Goal: Check status: Check status

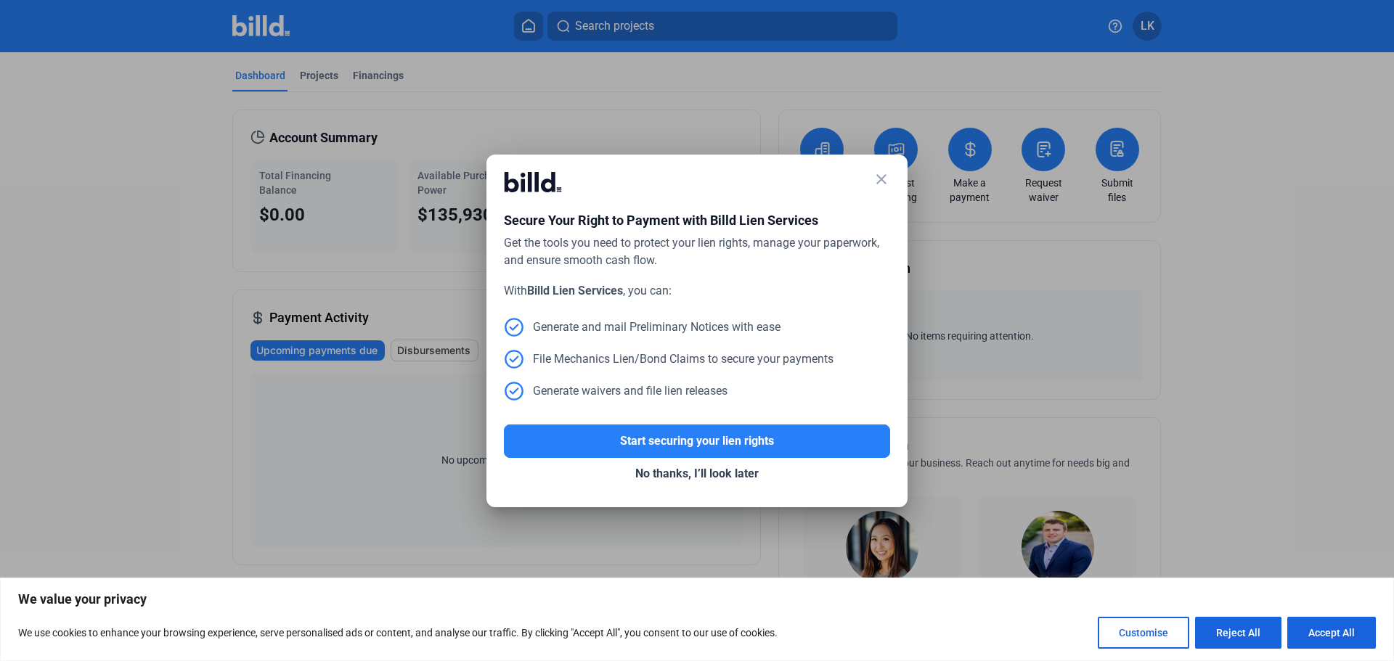
click at [880, 171] on mat-icon "close" at bounding box center [880, 179] width 17 height 17
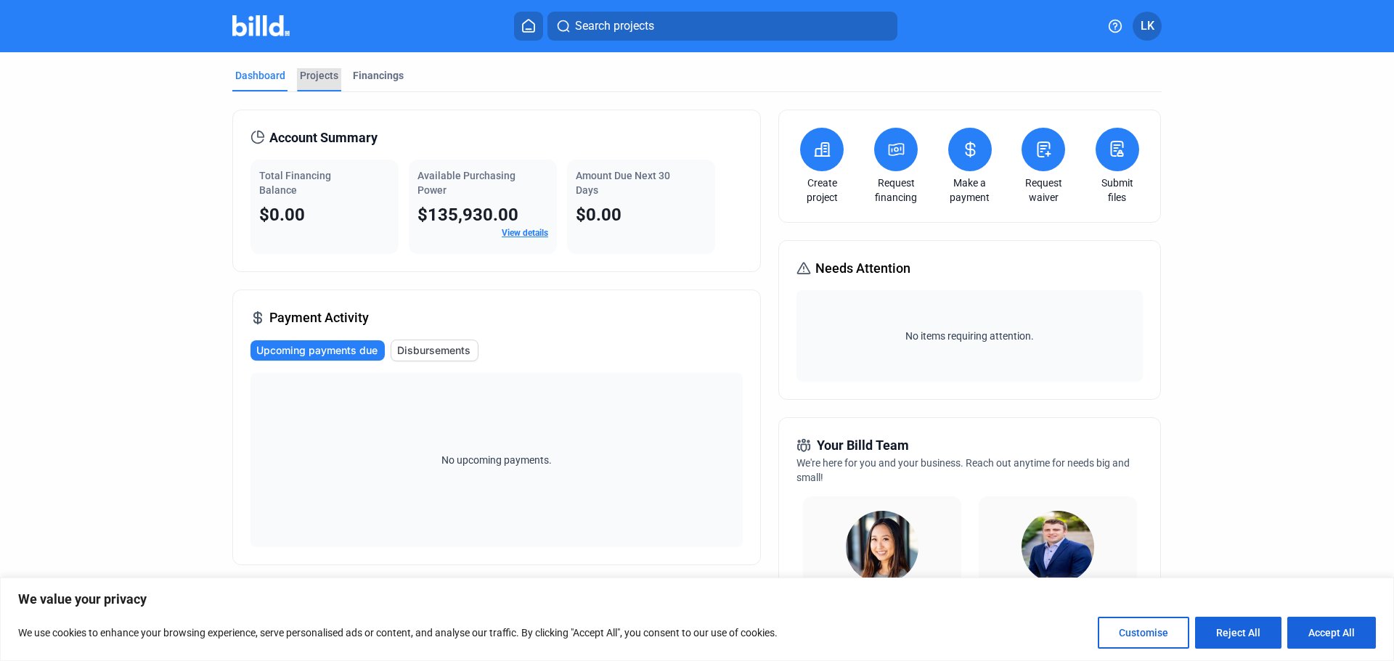
click at [329, 78] on div "Projects" at bounding box center [319, 75] width 38 height 15
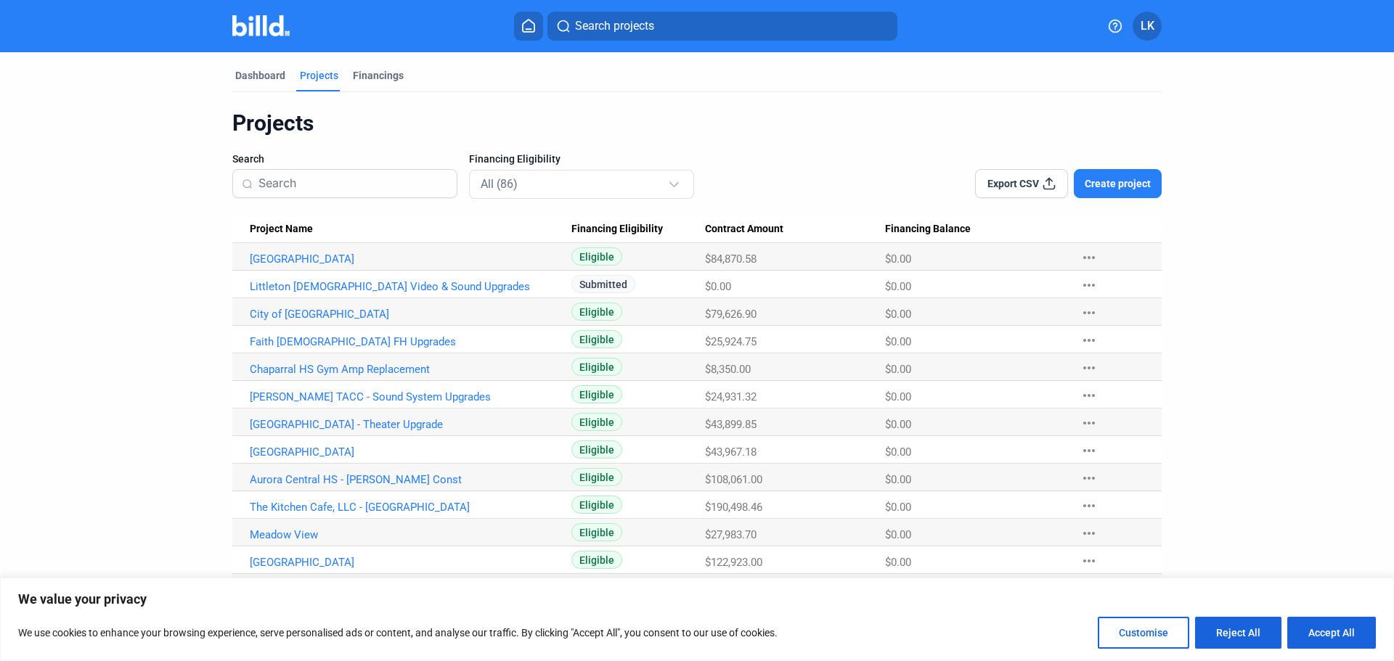
click at [335, 189] on input at bounding box center [352, 183] width 189 height 30
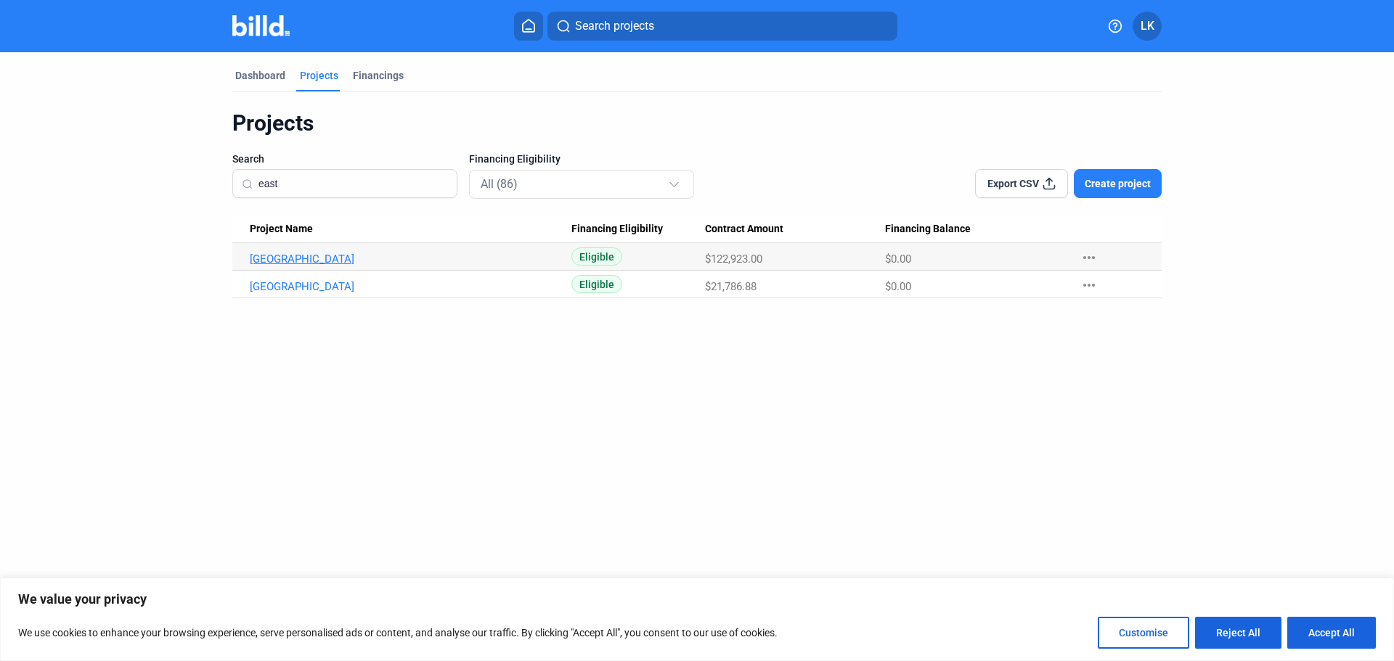
type input "east"
click at [298, 262] on link "[GEOGRAPHIC_DATA]" at bounding box center [411, 259] width 322 height 13
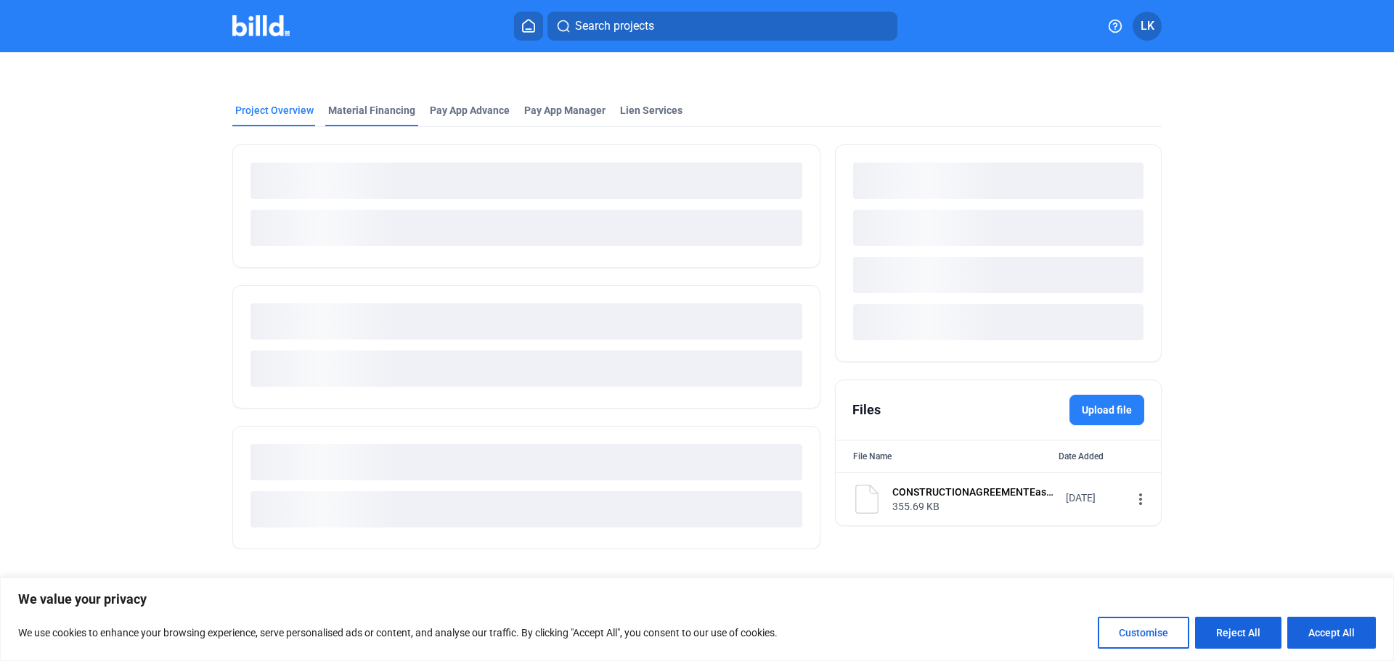
click at [352, 105] on div "Material Financing" at bounding box center [371, 110] width 87 height 15
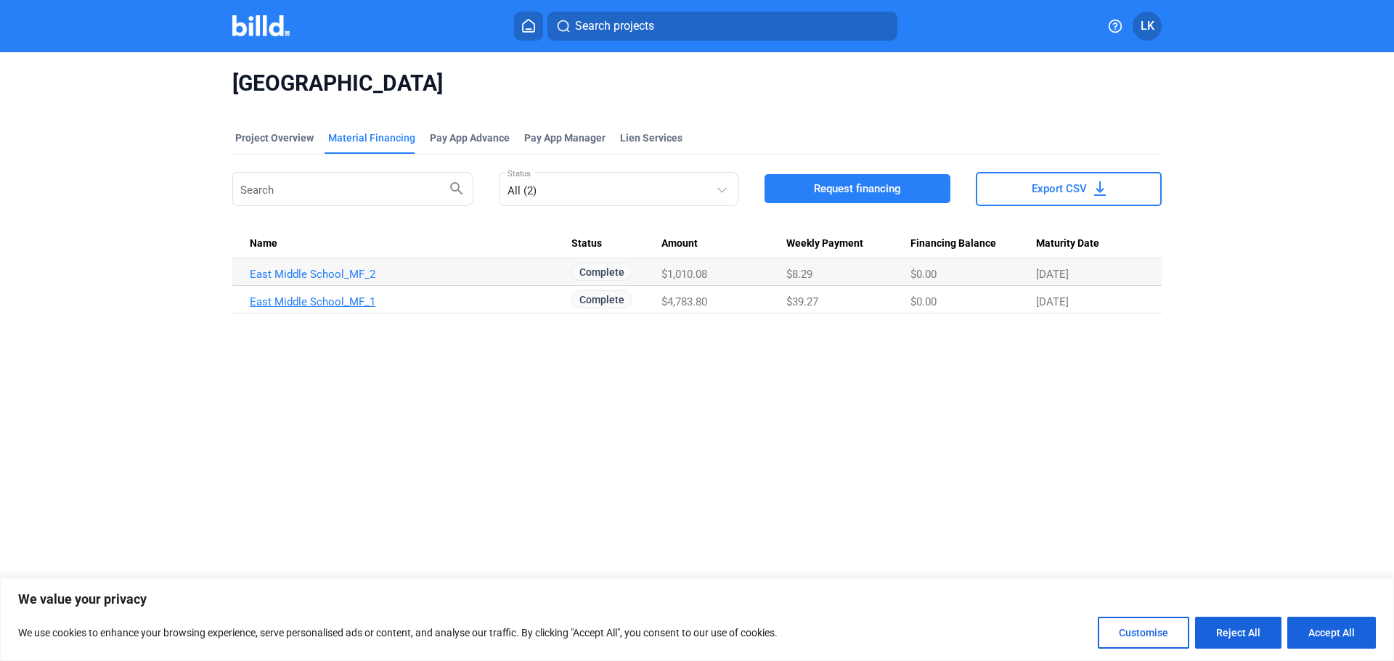
click at [331, 281] on link "East Middle School_MF_1" at bounding box center [411, 274] width 322 height 13
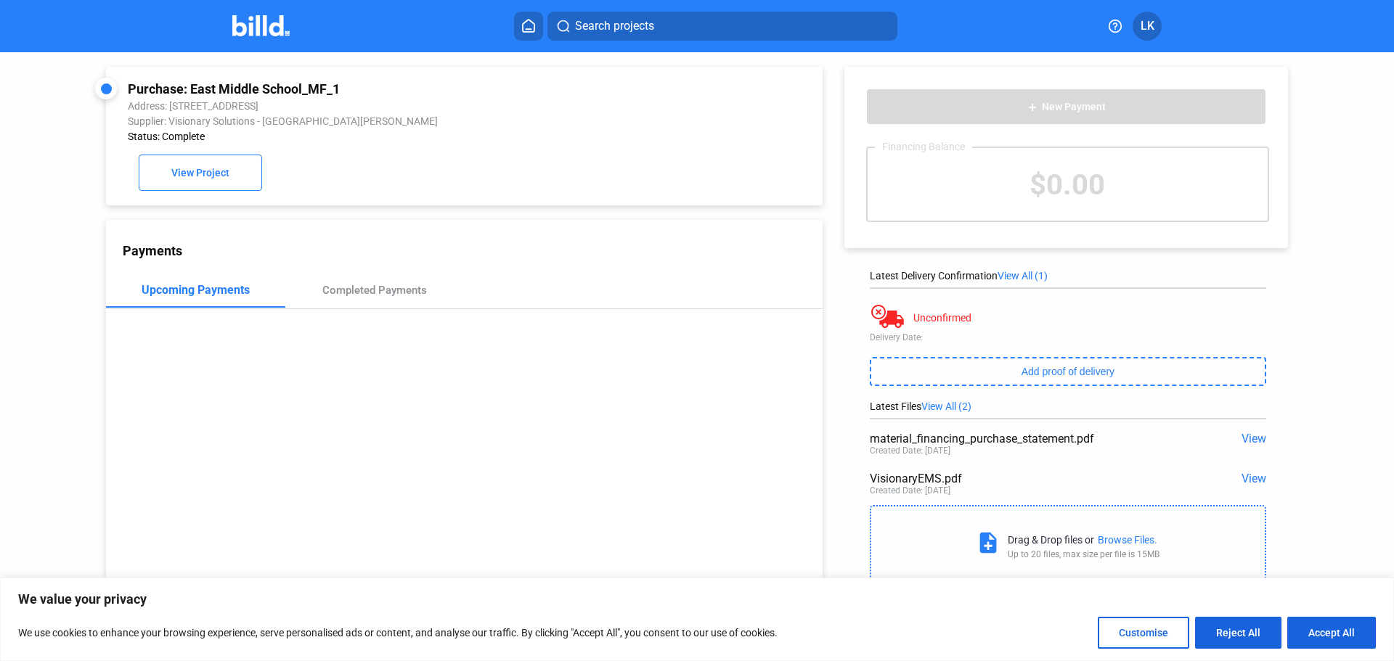
scroll to position [56, 0]
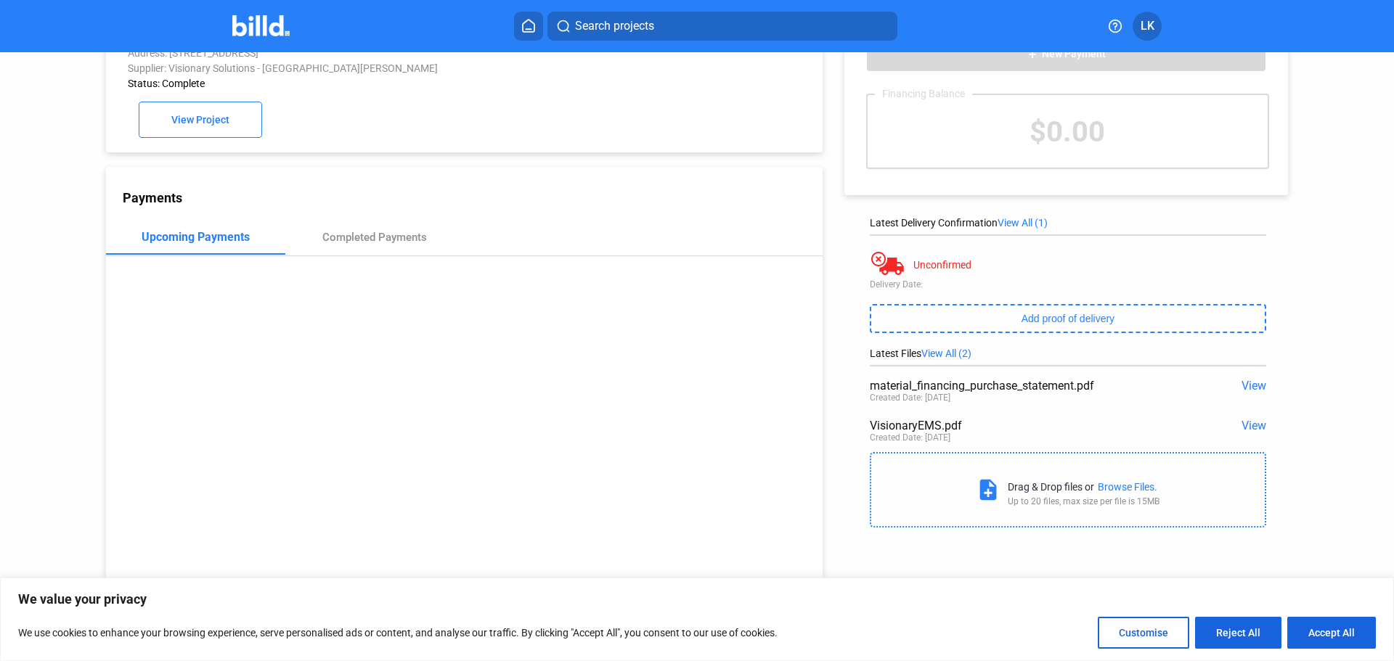
click at [1251, 423] on span "View" at bounding box center [1253, 426] width 25 height 14
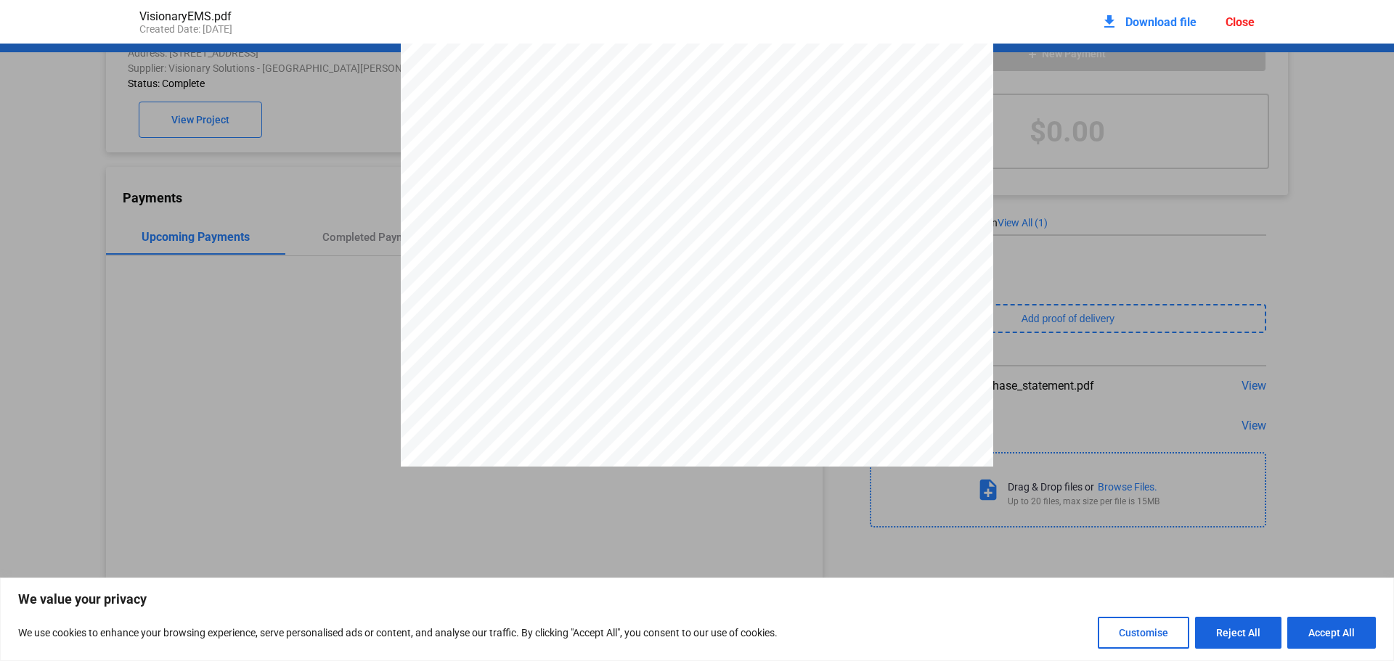
scroll to position [357, 0]
click at [1257, 15] on div "VisionaryEMS.pdf Created Date: [DATE] download Download file Close" at bounding box center [697, 22] width 1144 height 44
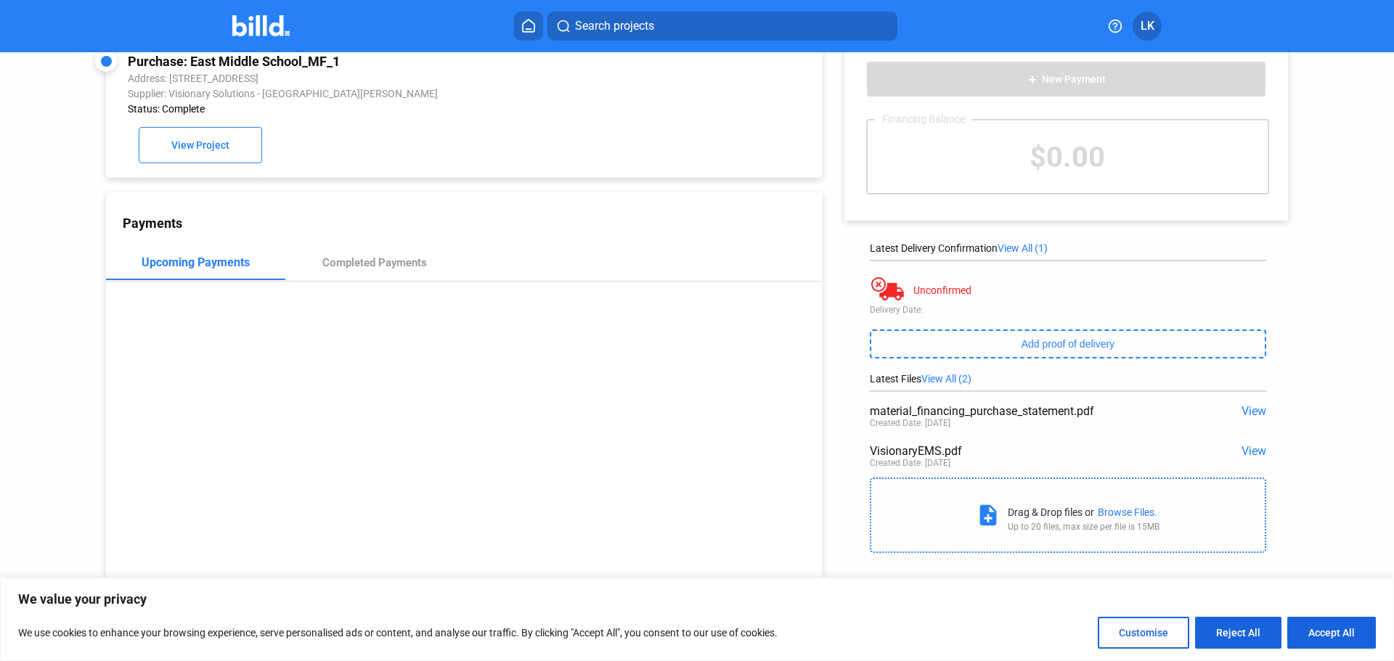
scroll to position [0, 0]
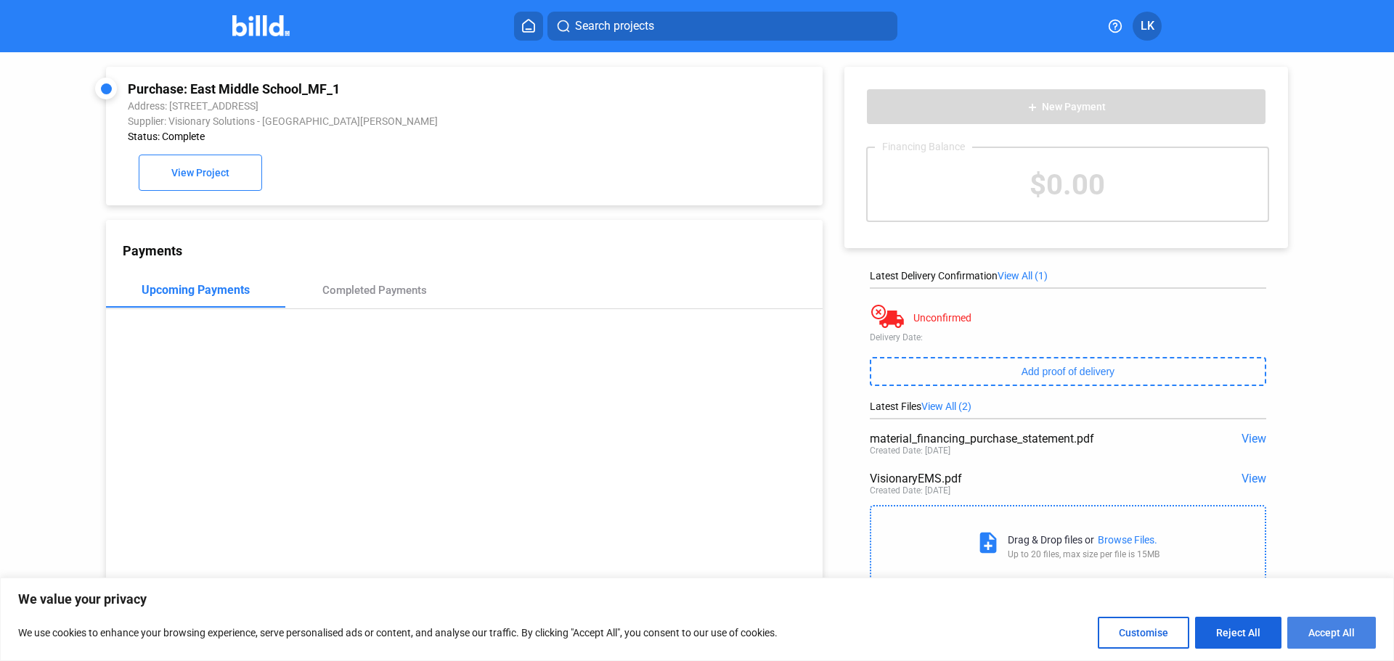
click at [1336, 639] on button "Accept All" at bounding box center [1331, 633] width 89 height 32
checkbox input "true"
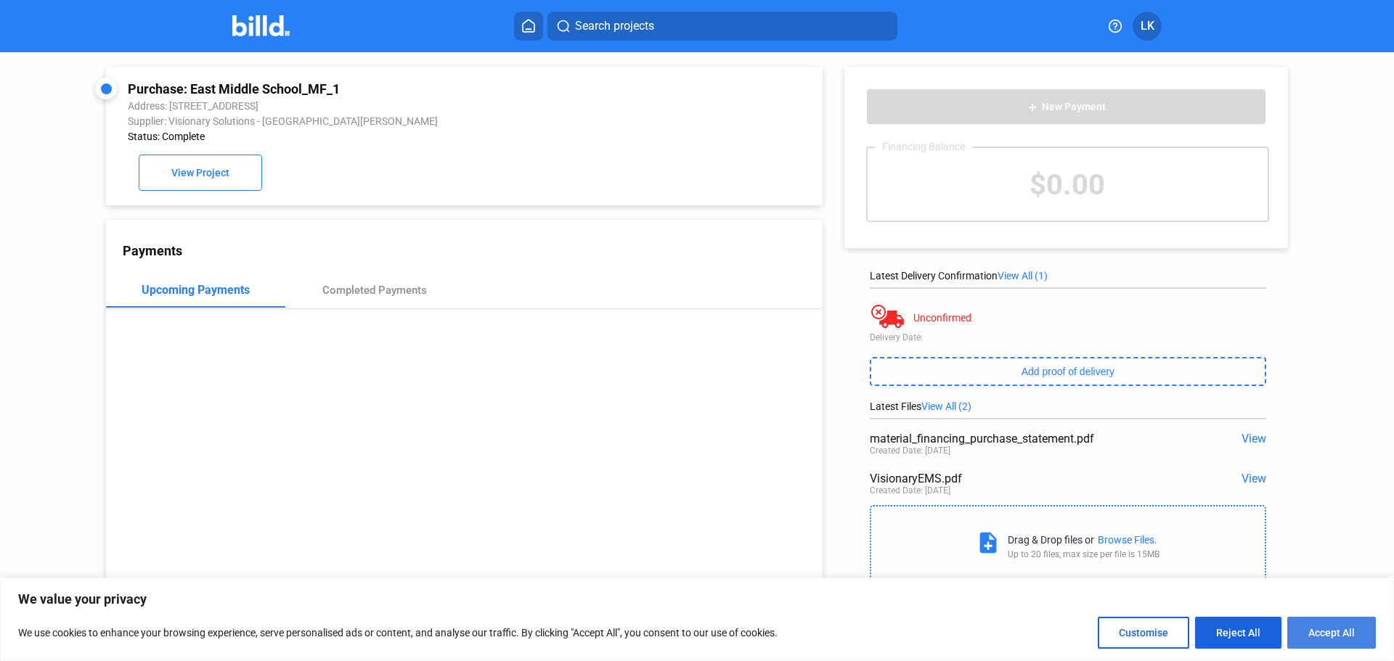
checkbox input "true"
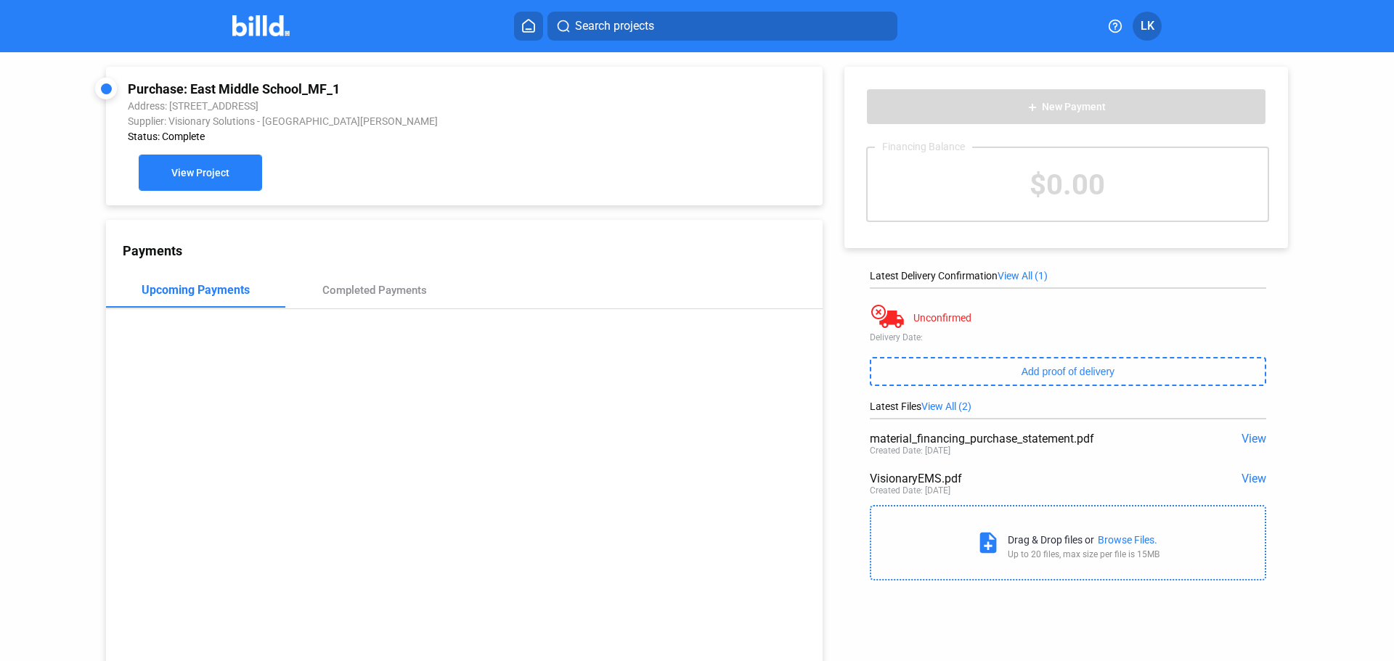
click at [245, 181] on button "View Project" at bounding box center [200, 173] width 123 height 36
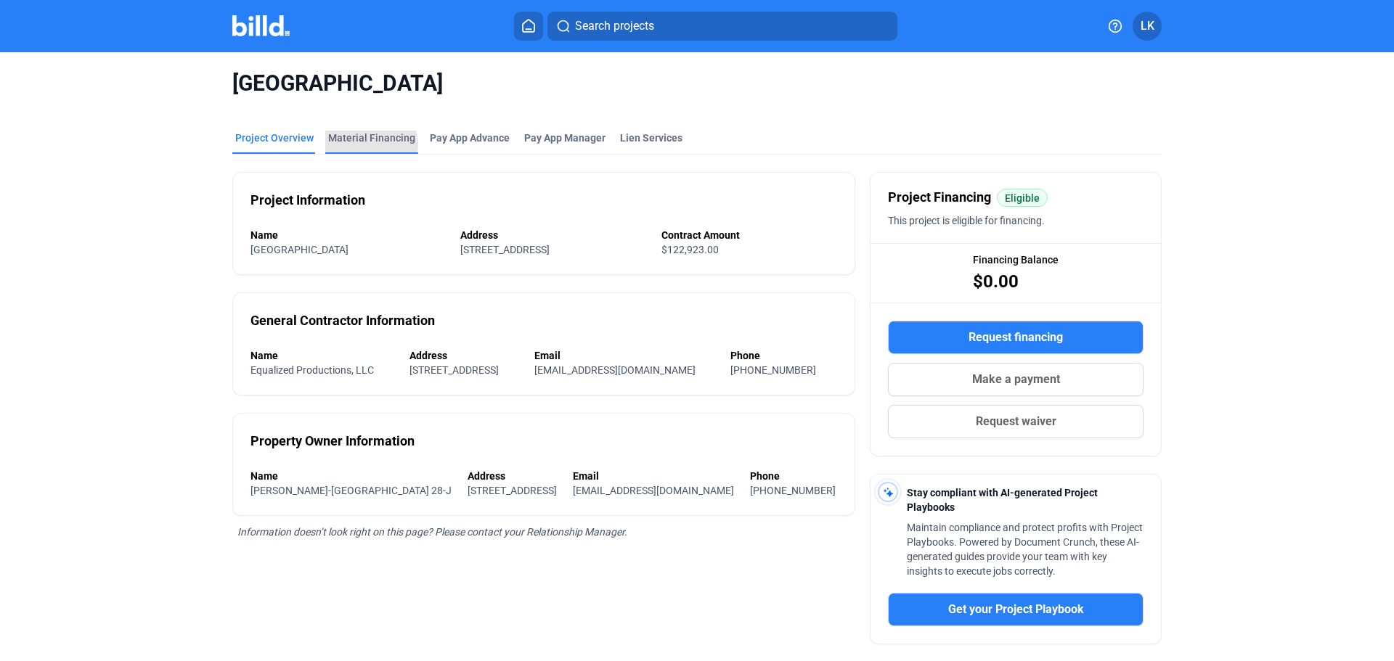
click at [361, 144] on div "Material Financing" at bounding box center [371, 138] width 87 height 15
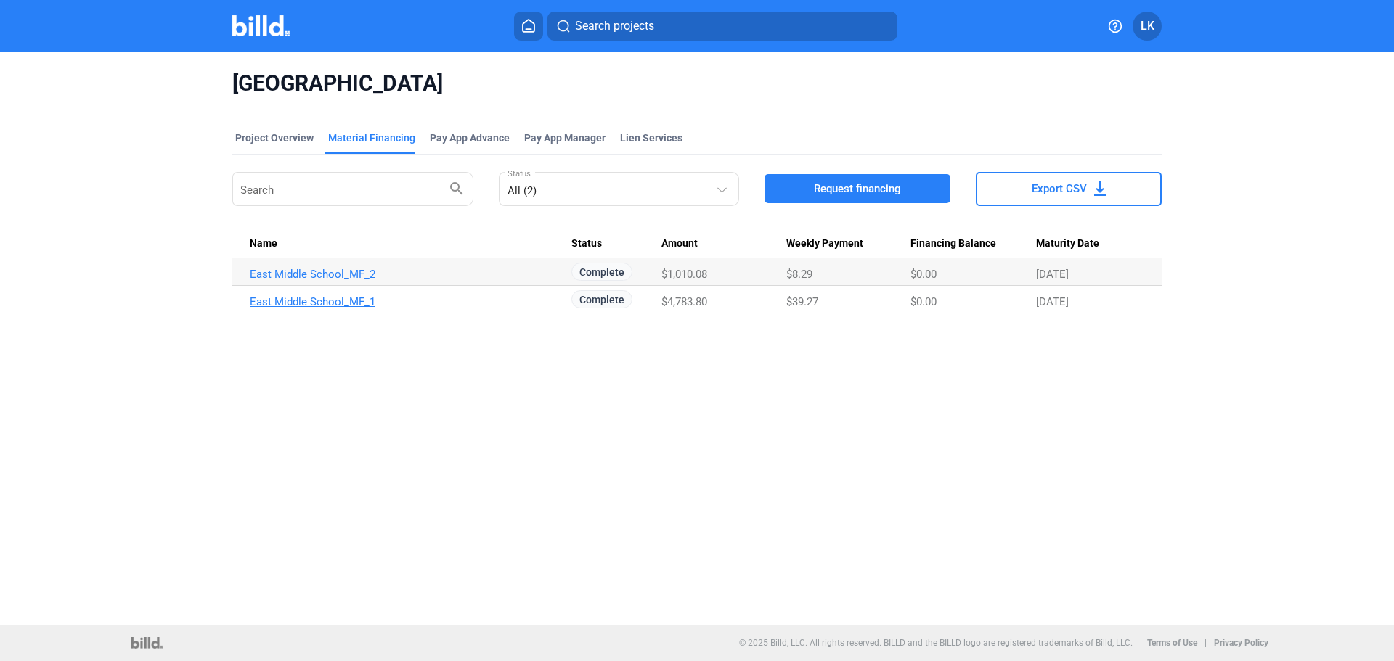
click at [316, 281] on link "East Middle School_MF_1" at bounding box center [411, 274] width 322 height 13
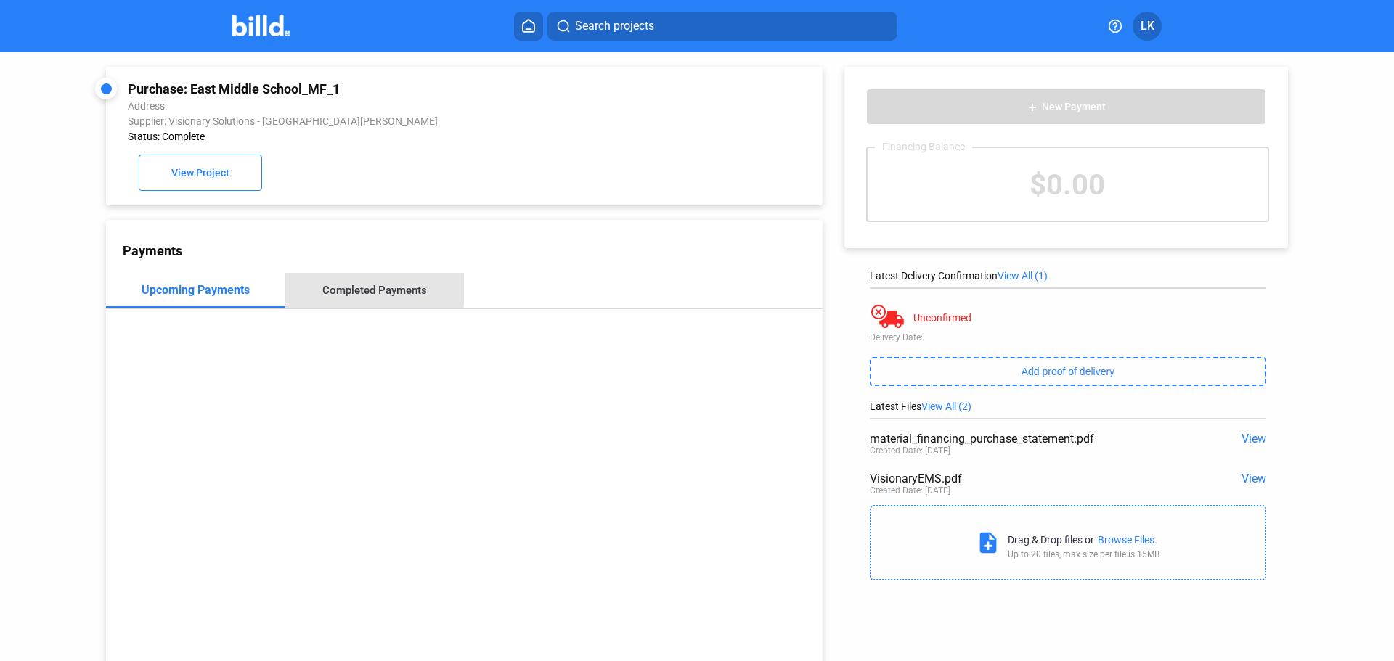
click at [335, 285] on div "Completed Payments" at bounding box center [374, 290] width 179 height 35
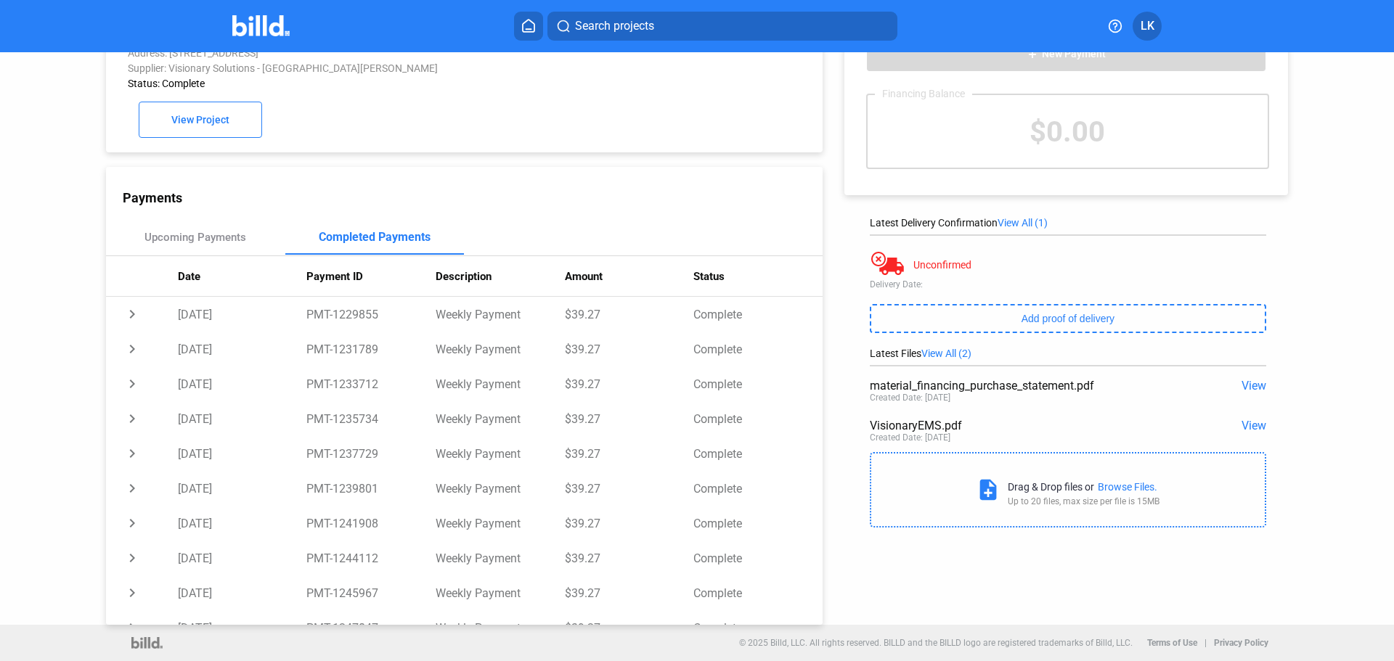
click at [576, 32] on span "Search projects" at bounding box center [614, 25] width 79 height 17
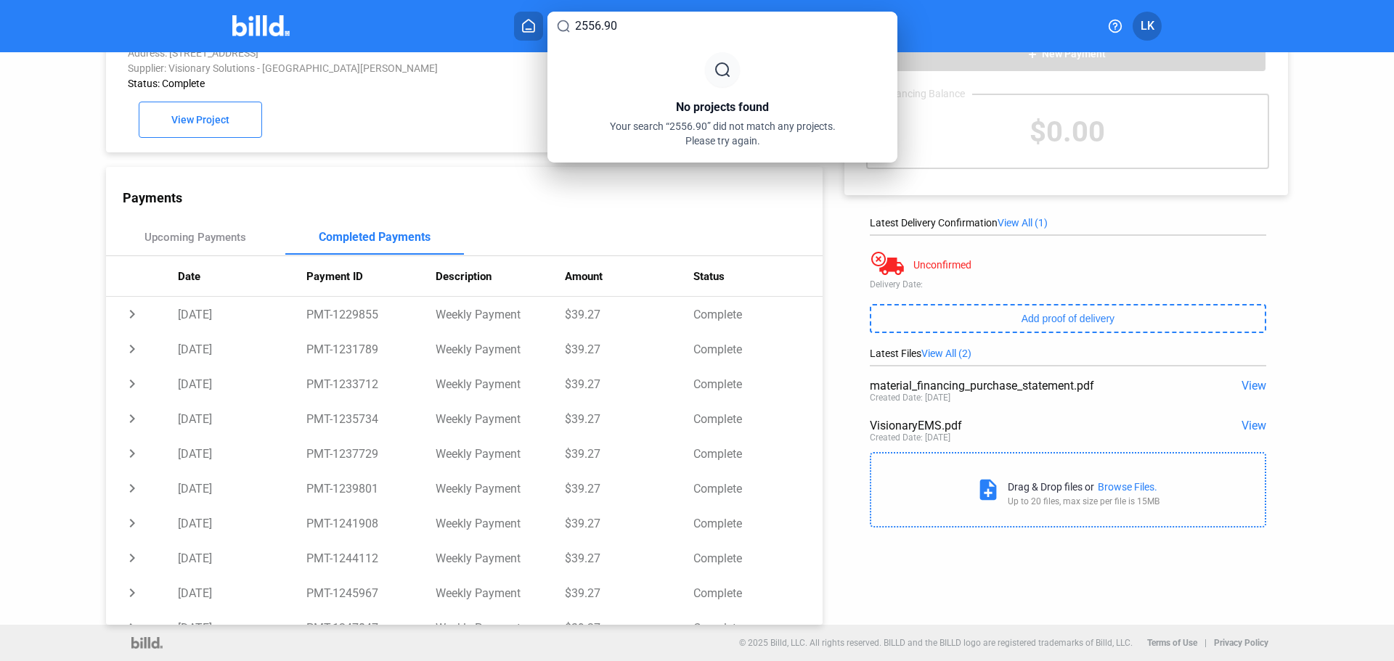
type input "2556.90"
drag, startPoint x: 584, startPoint y: 29, endPoint x: 494, endPoint y: 22, distance: 89.6
click at [511, 24] on div "2556.90 No projects found Your search “2556.90” did not match any projects. Ple…" at bounding box center [697, 330] width 1394 height 661
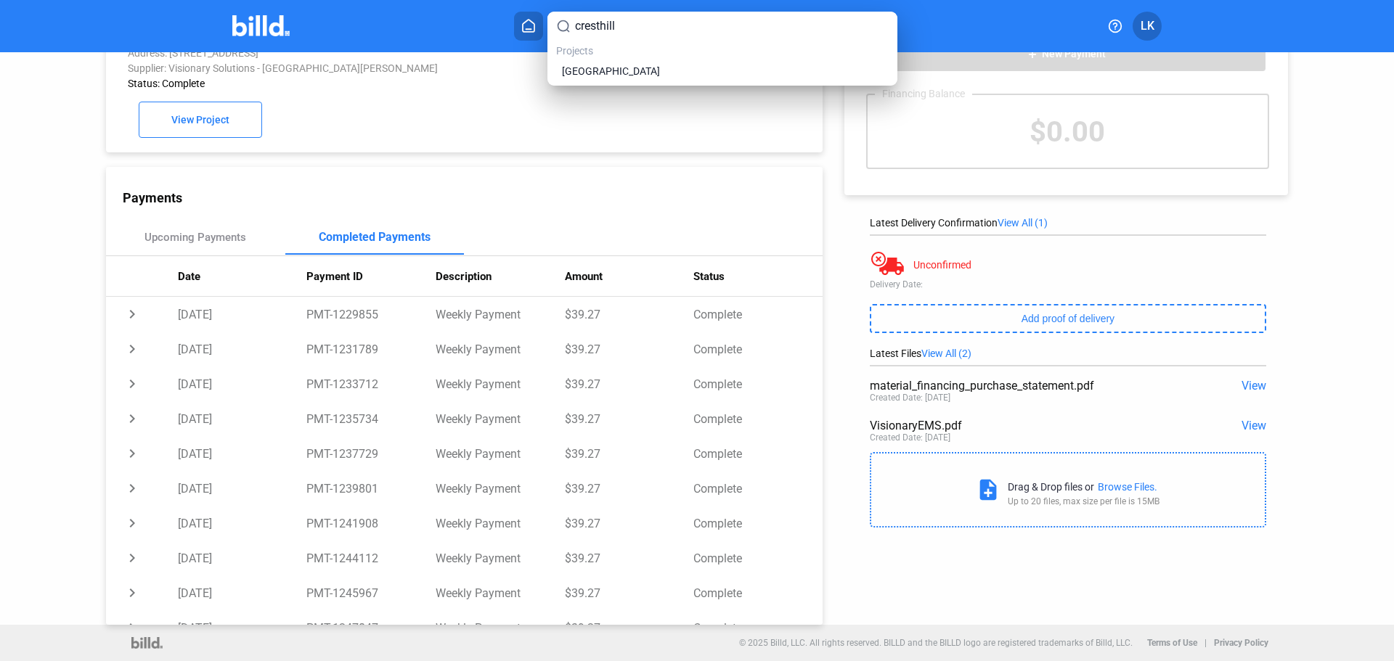
type input "cresthill"
click at [595, 79] on div "[GEOGRAPHIC_DATA]" at bounding box center [722, 70] width 332 height 17
click at [594, 67] on span "[GEOGRAPHIC_DATA]" at bounding box center [611, 71] width 98 height 15
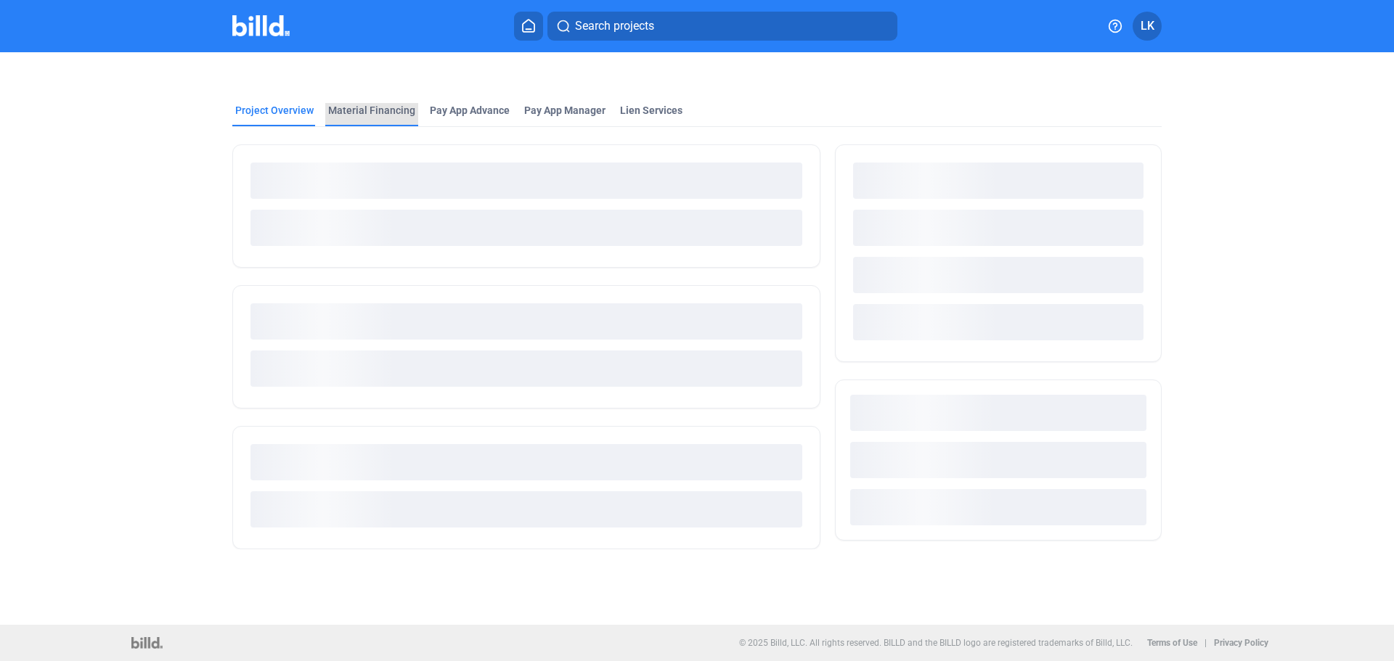
click at [375, 107] on div "Material Financing" at bounding box center [371, 110] width 87 height 15
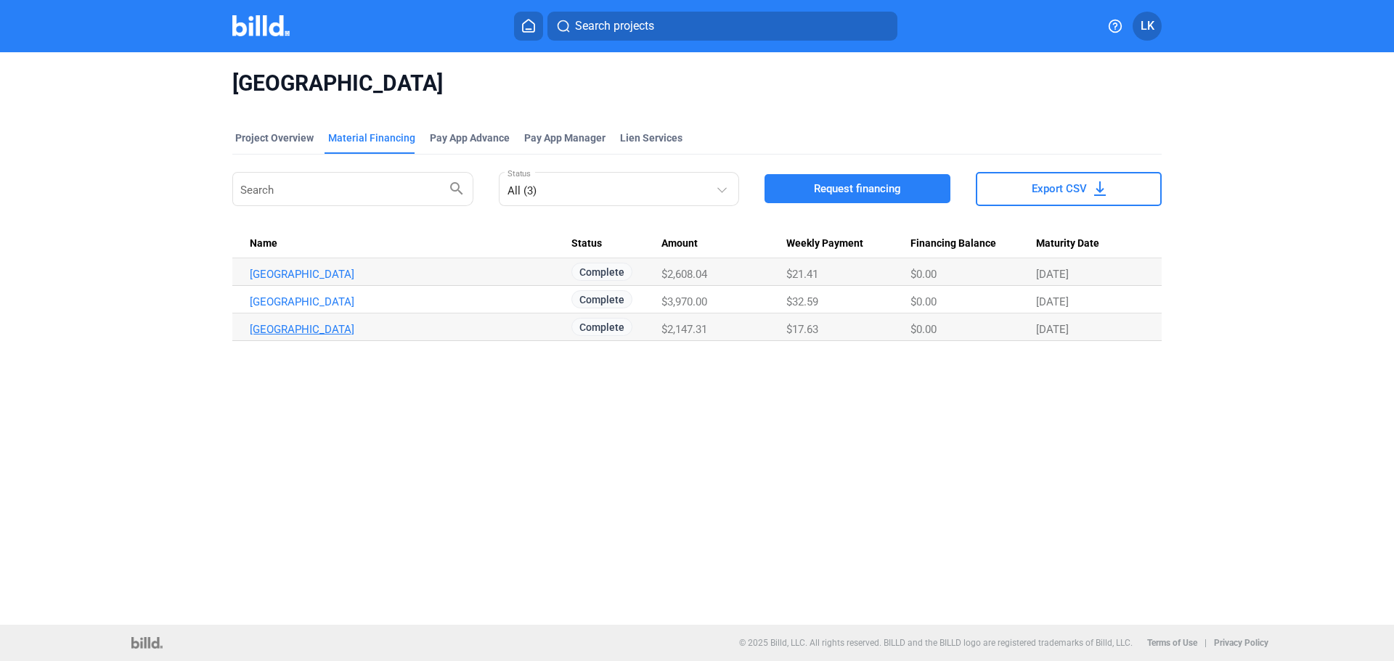
click at [352, 281] on link "[GEOGRAPHIC_DATA]" at bounding box center [411, 274] width 322 height 13
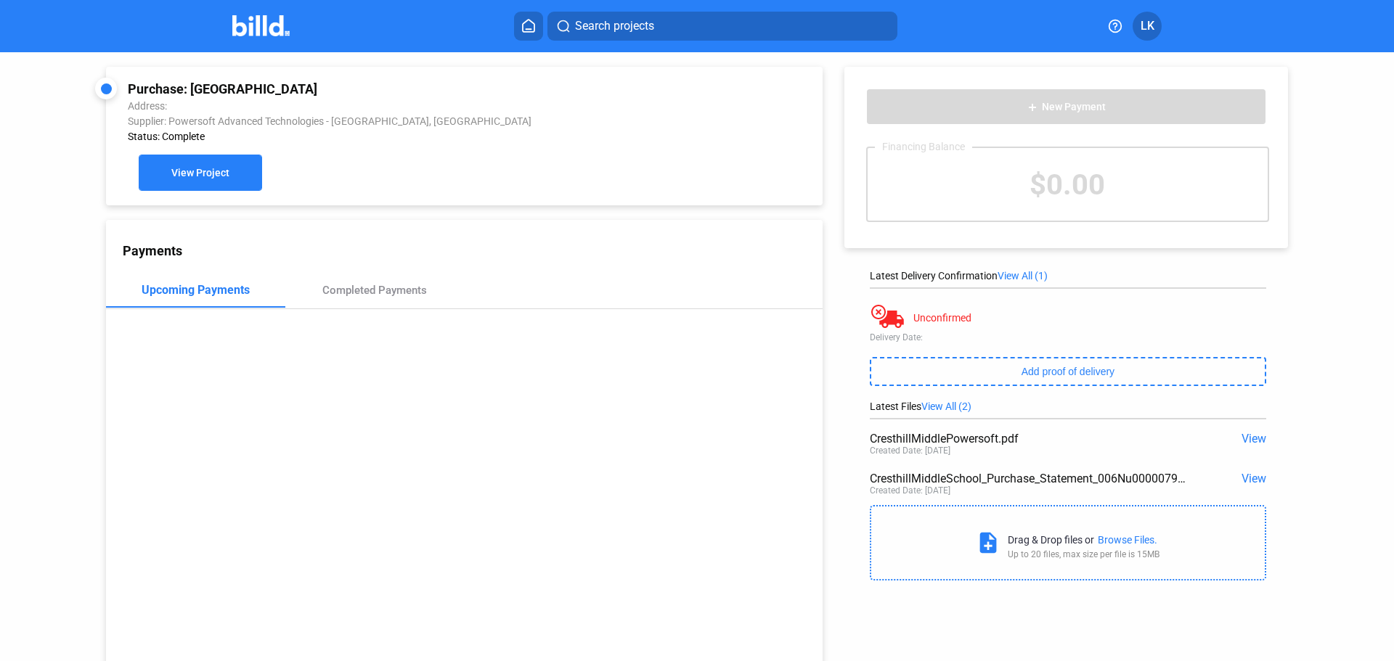
click at [233, 175] on button "View Project" at bounding box center [200, 173] width 123 height 36
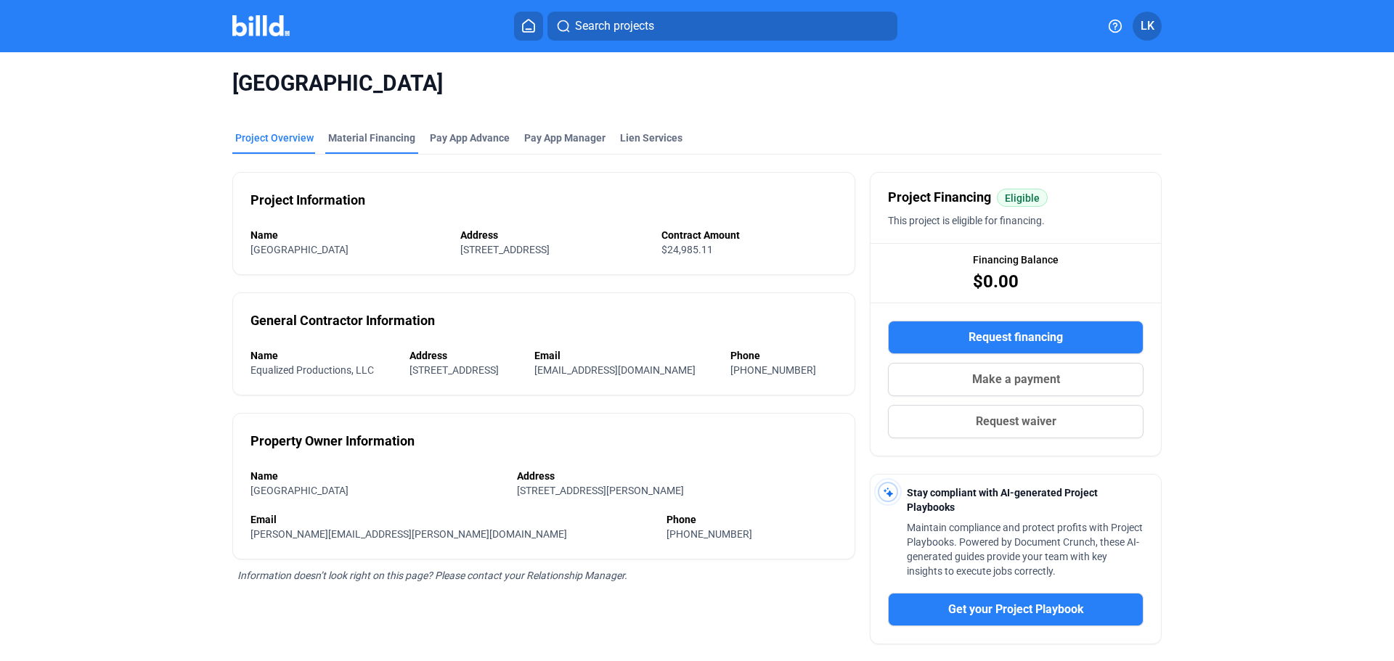
click at [369, 139] on div "Material Financing" at bounding box center [371, 138] width 87 height 15
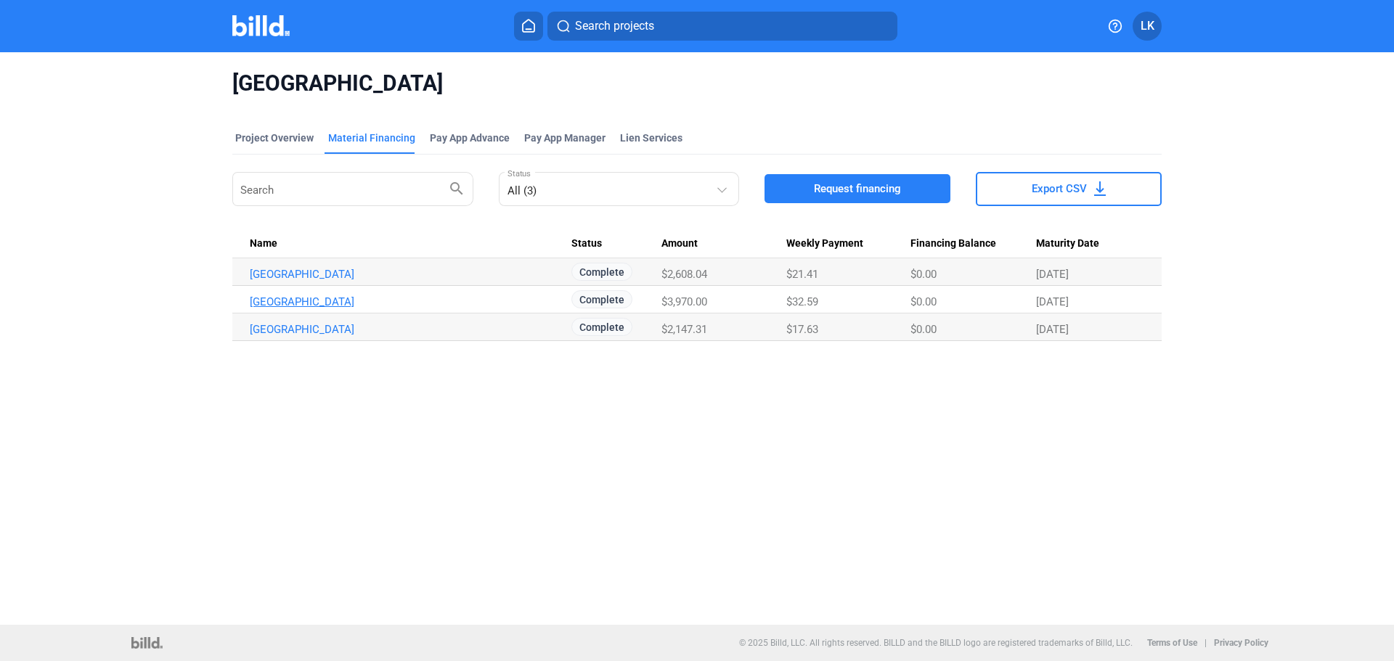
click at [369, 281] on link "[GEOGRAPHIC_DATA]" at bounding box center [411, 274] width 322 height 13
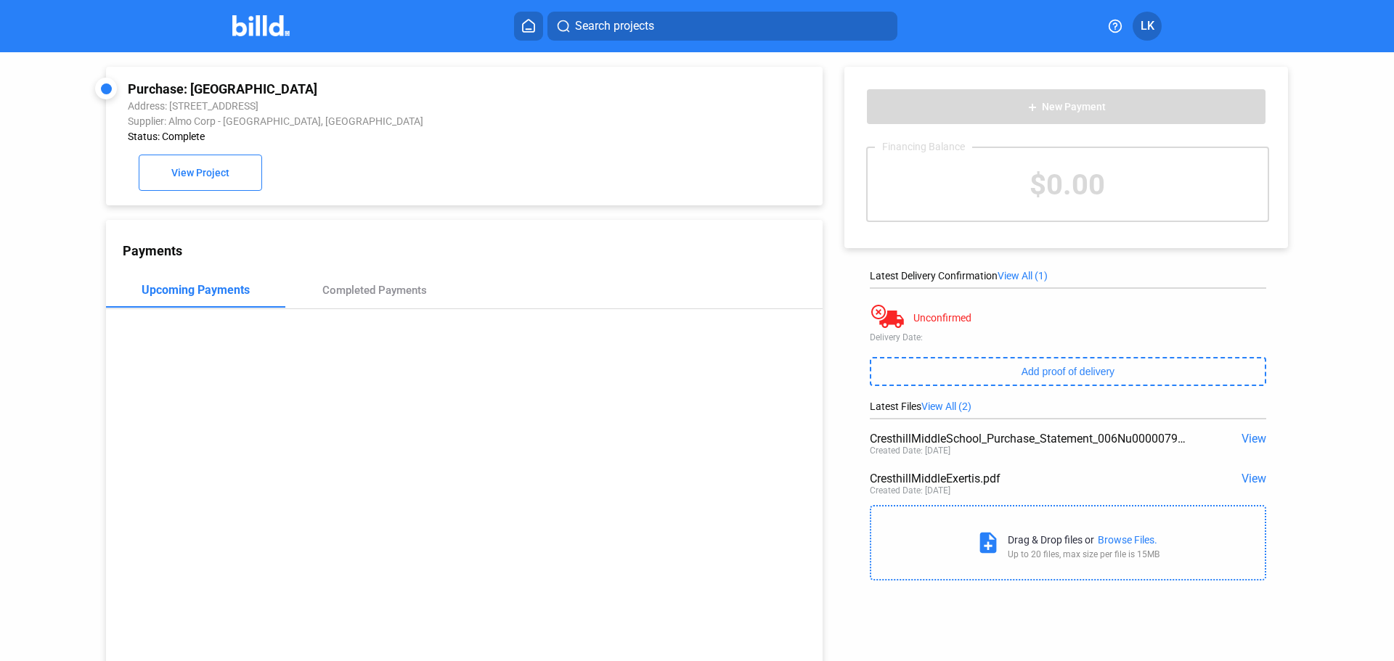
click at [1256, 478] on span "View" at bounding box center [1253, 479] width 25 height 14
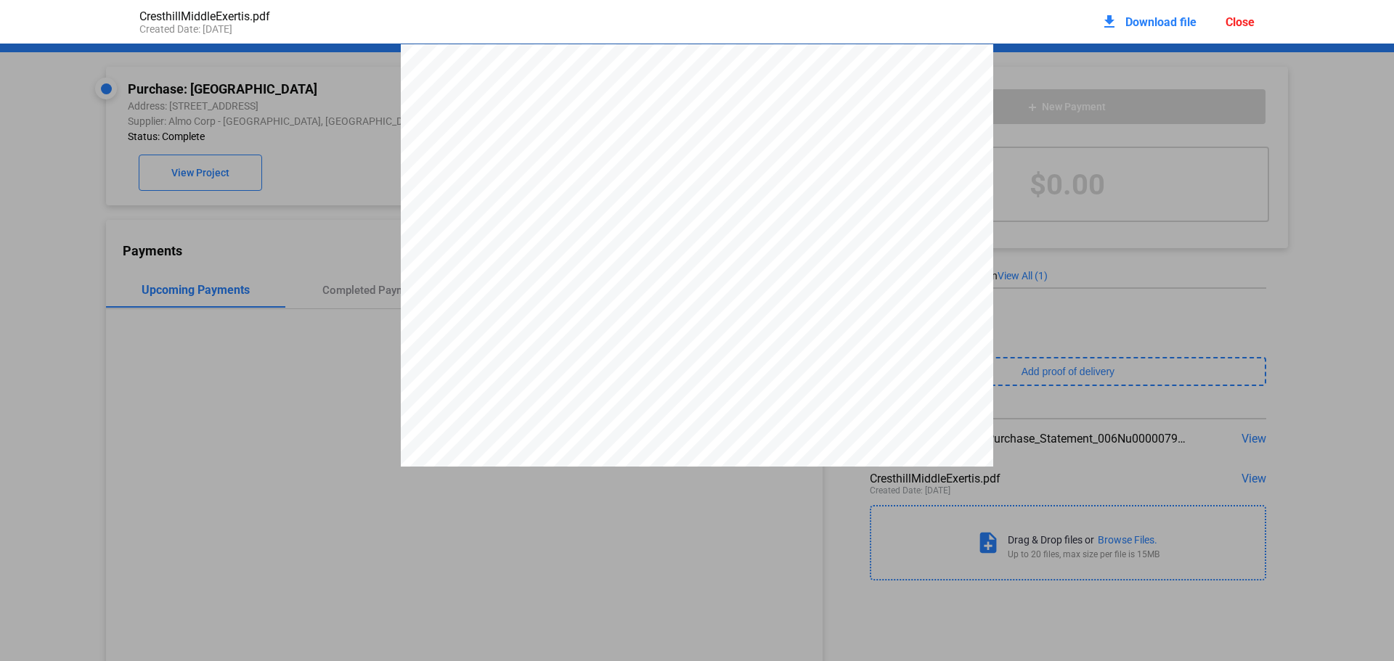
scroll to position [7, 0]
click at [1251, 20] on div "Close" at bounding box center [1239, 22] width 29 height 14
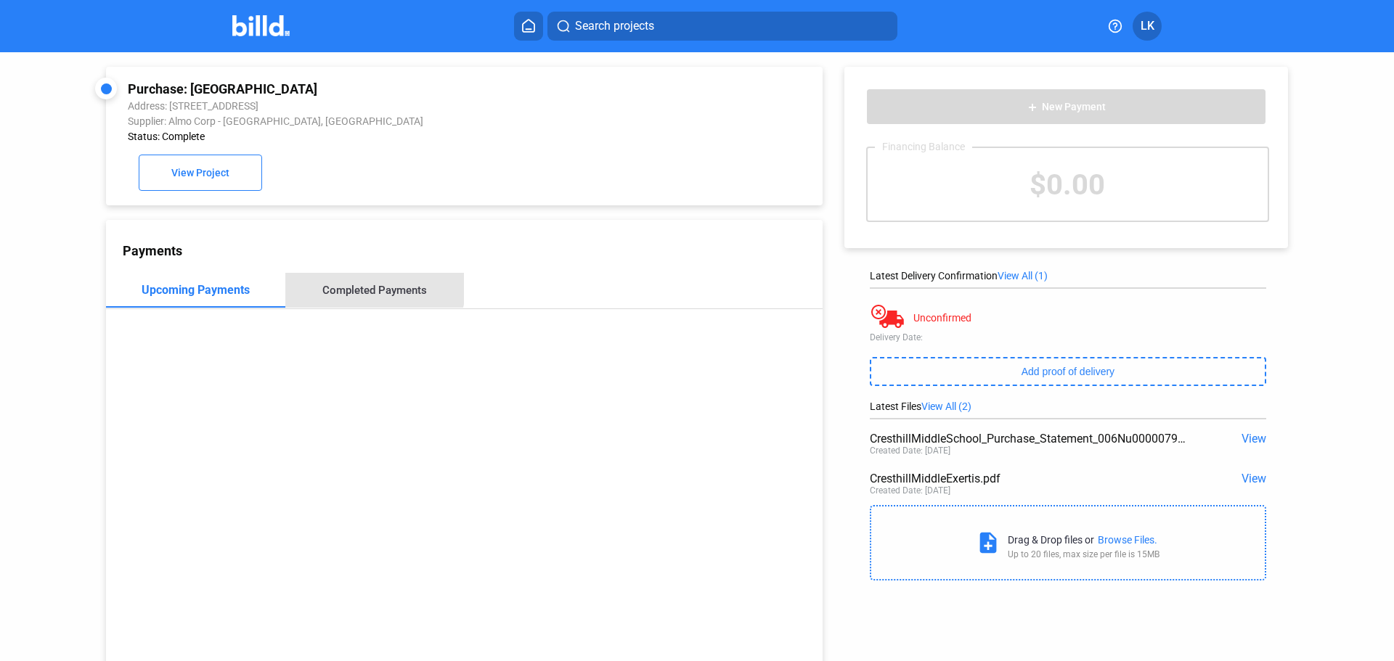
click at [343, 285] on div "Completed Payments" at bounding box center [374, 290] width 179 height 35
